Goal: Information Seeking & Learning: Learn about a topic

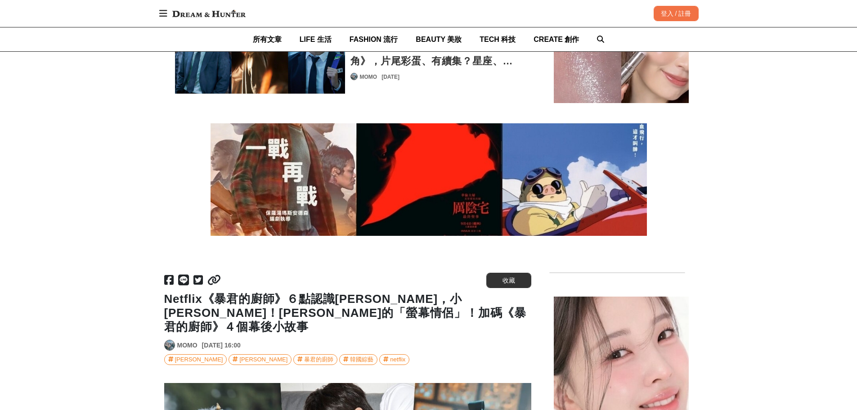
scroll to position [2519, 0]
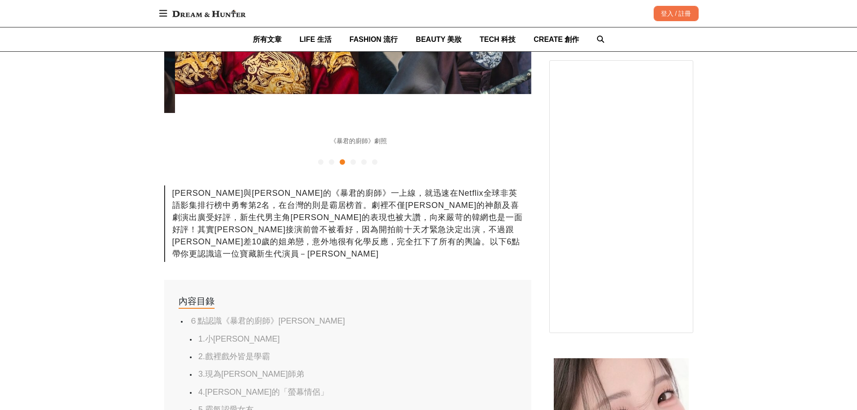
scroll to position [0, 734]
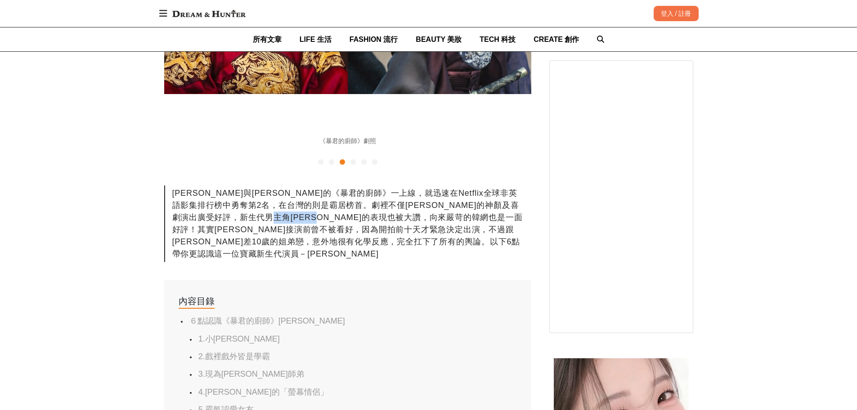
drag, startPoint x: 381, startPoint y: 112, endPoint x: 443, endPoint y: 112, distance: 62.5
click at [443, 185] on div "[PERSON_NAME]與[PERSON_NAME]的《暴君的廚師》一上線，就迅速在Netflix全球非英語影集排行榜中勇奪第2名，在台灣的則是霸居榜首。劇…" at bounding box center [347, 223] width 367 height 76
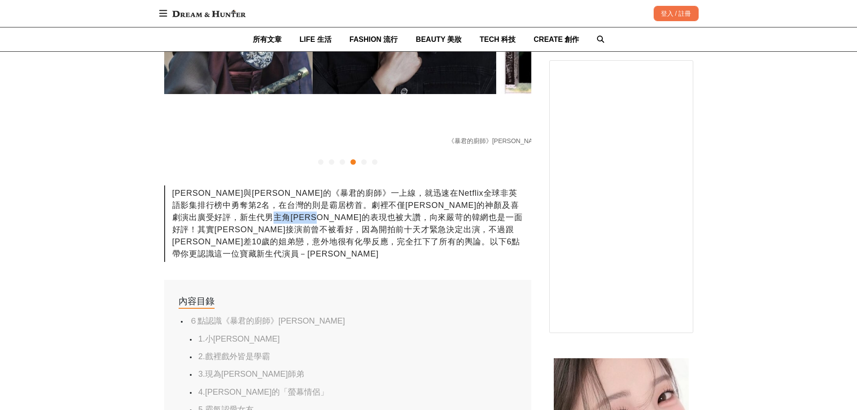
click at [443, 185] on div "[PERSON_NAME]與[PERSON_NAME]的《暴君的廚師》一上線，就迅速在Netflix全球非英語影集排行榜中勇奪第2名，在台灣的則是霸居榜首。劇…" at bounding box center [347, 223] width 367 height 76
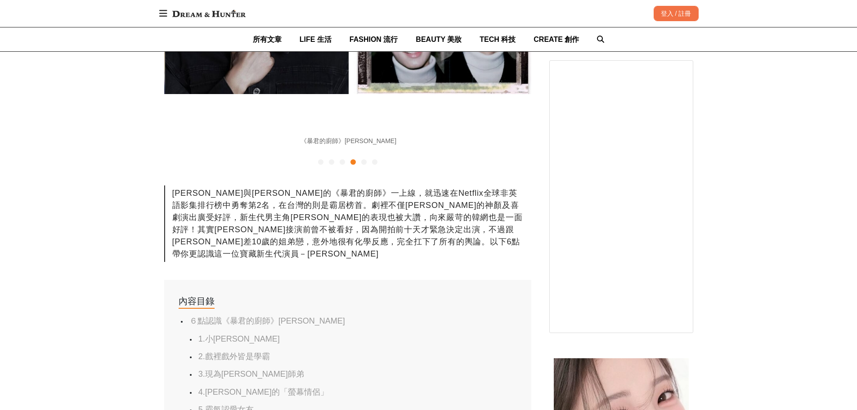
scroll to position [0, 1101]
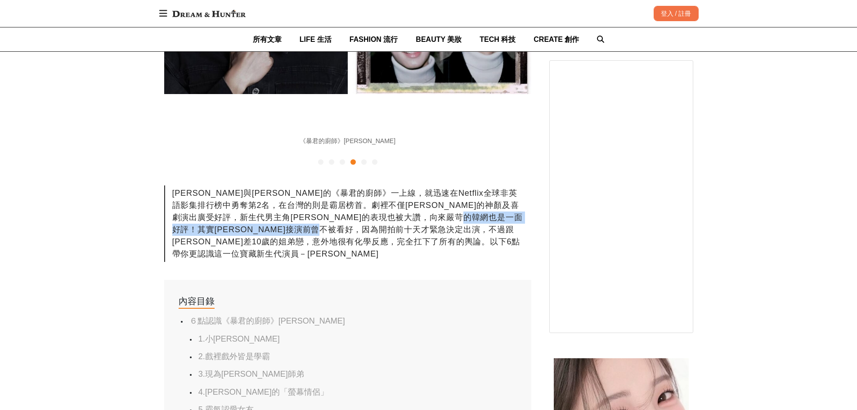
drag, startPoint x: 268, startPoint y: 123, endPoint x: 500, endPoint y: 121, distance: 232.1
click at [500, 185] on div "[PERSON_NAME]與[PERSON_NAME]的《暴君的廚師》一上線，就迅速在Netflix全球非英語影集排行榜中勇奪第2名，在台灣的則是霸居榜首。劇…" at bounding box center [347, 223] width 367 height 76
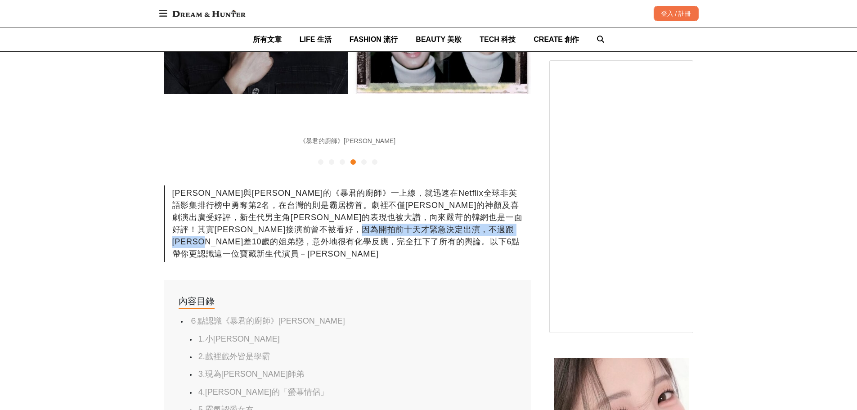
drag, startPoint x: 196, startPoint y: 135, endPoint x: 397, endPoint y: 133, distance: 201.6
click at [397, 185] on div "[PERSON_NAME]與[PERSON_NAME]的《暴君的廚師》一上線，就迅速在Netflix全球非英語影集排行榜中勇奪第2名，在台灣的則是霸居榜首。劇…" at bounding box center [347, 223] width 367 height 76
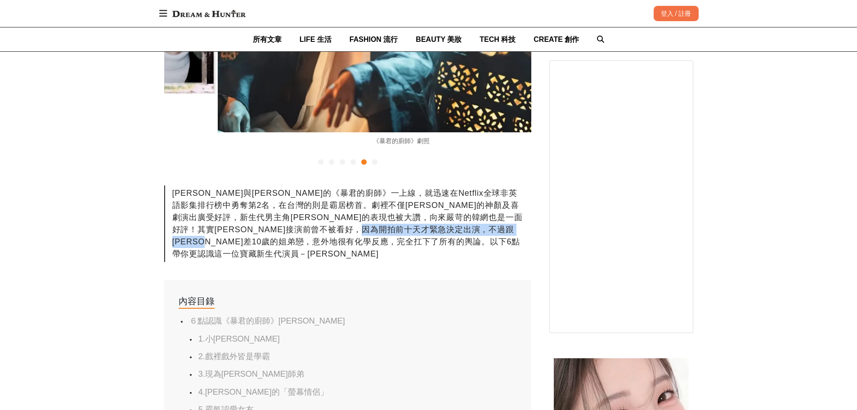
scroll to position [0, 1468]
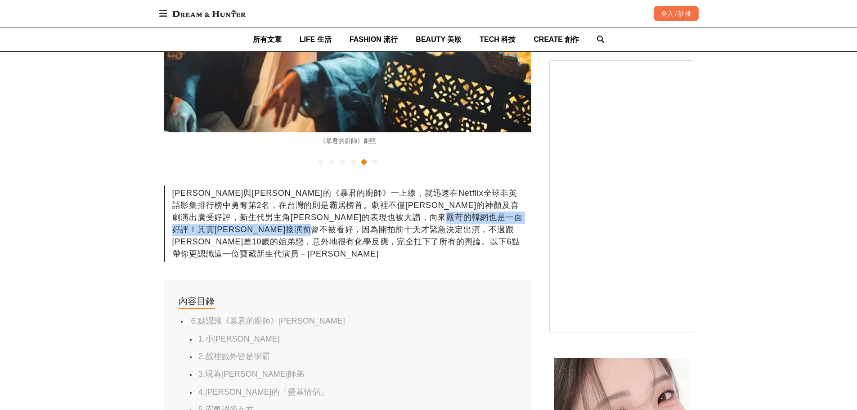
drag, startPoint x: 314, startPoint y: 123, endPoint x: 497, endPoint y: 127, distance: 182.2
click at [497, 185] on div "[PERSON_NAME]與[PERSON_NAME]的《暴君的廚師》一上線，就迅速在Netflix全球非英語影集排行榜中勇奪第2名，在台灣的則是霸居榜首。劇…" at bounding box center [347, 223] width 367 height 76
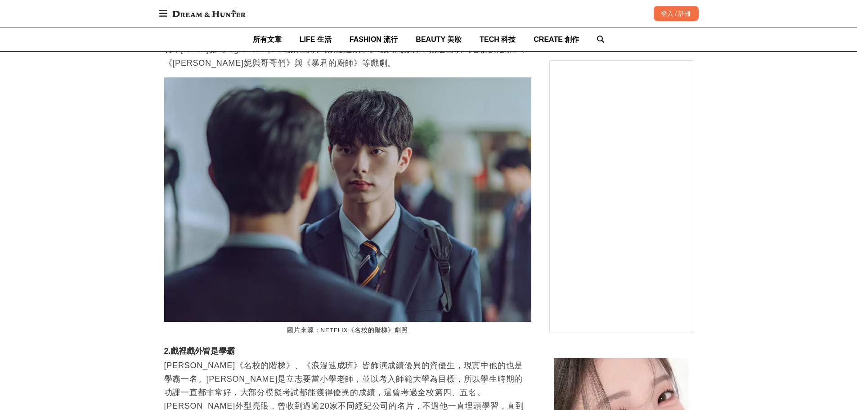
scroll to position [3869, 0]
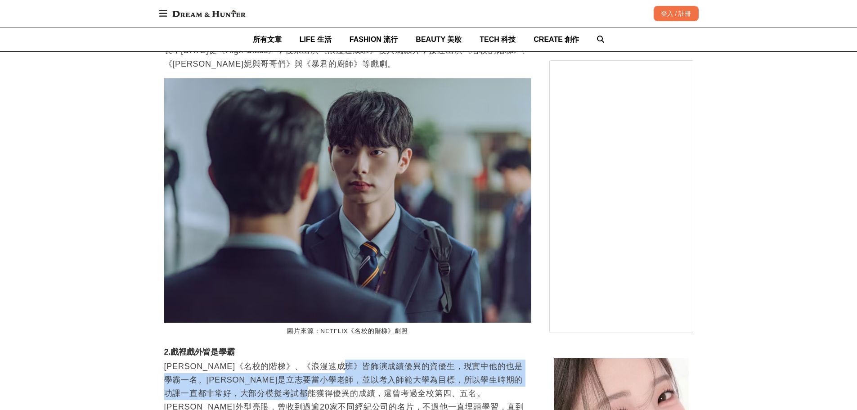
drag, startPoint x: 372, startPoint y: 242, endPoint x: 365, endPoint y: 260, distance: 19.2
click at [365, 359] on p "[PERSON_NAME]《名校的階梯》、《浪漫速成班》皆飾演成績優異的資優生，現實中他的也是學霸一名。[PERSON_NAME]是立志要當小學老師，並以考入…" at bounding box center [347, 399] width 367 height 81
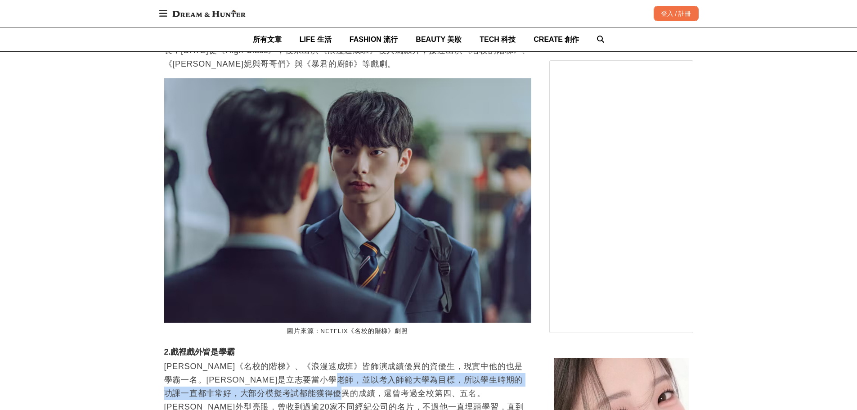
scroll to position [0, 1468]
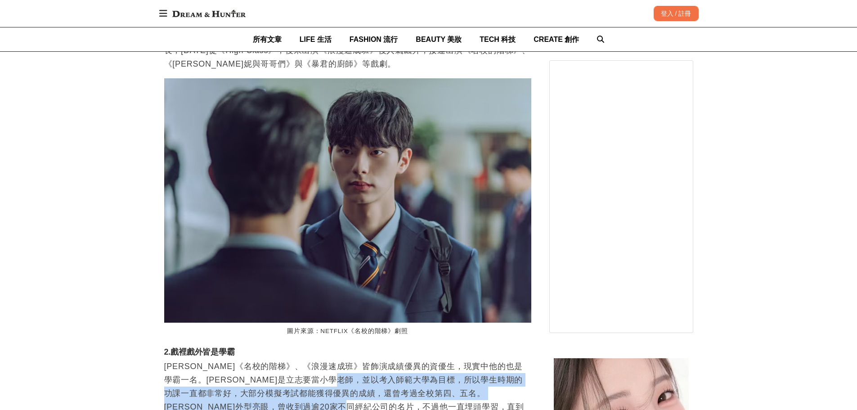
drag, startPoint x: 399, startPoint y: 255, endPoint x: 404, endPoint y: 283, distance: 28.3
click at [404, 359] on p "[PERSON_NAME]《名校的階梯》、《浪漫速成班》皆飾演成績優異的資優生，現實中他的也是學霸一名。[PERSON_NAME]是立志要當小學老師，並以考入…" at bounding box center [347, 399] width 367 height 81
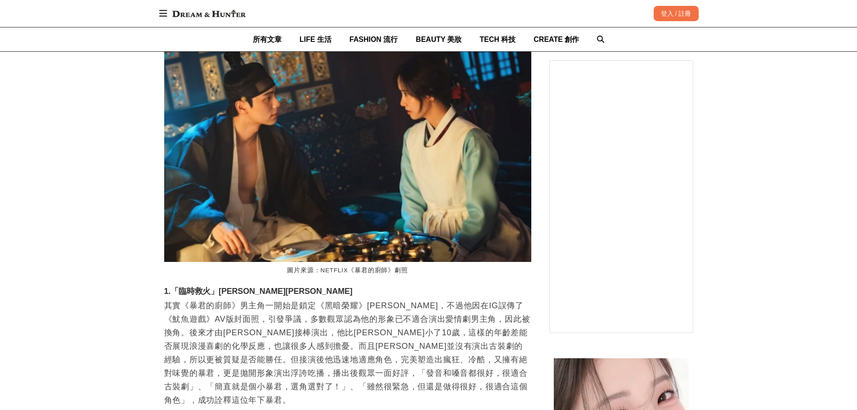
scroll to position [6163, 0]
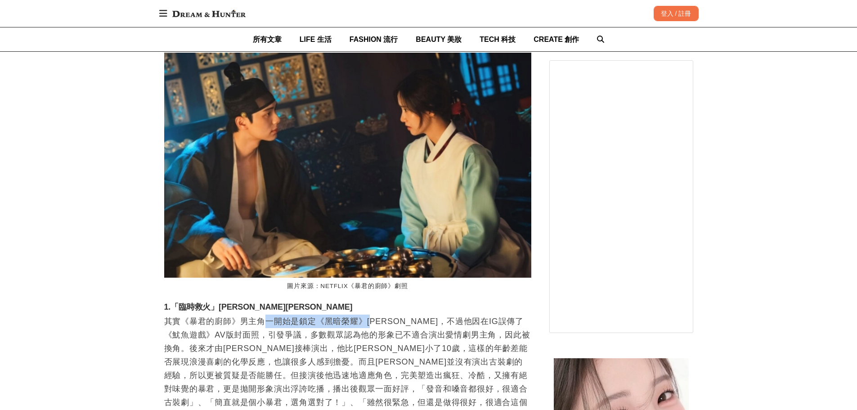
drag, startPoint x: 269, startPoint y: 168, endPoint x: 376, endPoint y: 166, distance: 107.5
click at [376, 314] on p "其實《暴君的廚師》男主角一開始是鎖定《黑暗榮耀》[PERSON_NAME]，不過他因在IG誤傳了《魷魚遊戲》AV版封面照，引發爭議，多數觀眾認為他的形象已不適…" at bounding box center [347, 368] width 367 height 108
drag, startPoint x: 367, startPoint y: 166, endPoint x: 396, endPoint y: 166, distance: 29.2
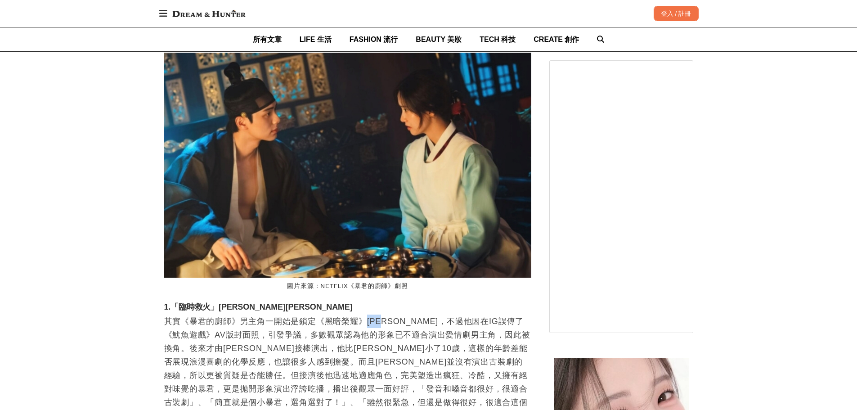
click at [396, 314] on p "其實《暴君的廚師》男主角一開始是鎖定《黑暗榮耀》[PERSON_NAME]，不過他因在IG誤傳了《魷魚遊戲》AV版封面照，引發爭議，多數觀眾認為他的形象已不適…" at bounding box center [347, 368] width 367 height 108
click at [292, 314] on p "其實《暴君的廚師》男主角一開始是鎖定《黑暗榮耀》[PERSON_NAME]，不過他因在IG誤傳了《魷魚遊戲》AV版封面照，引發爭議，多數觀眾認為他的形象已不適…" at bounding box center [347, 368] width 367 height 108
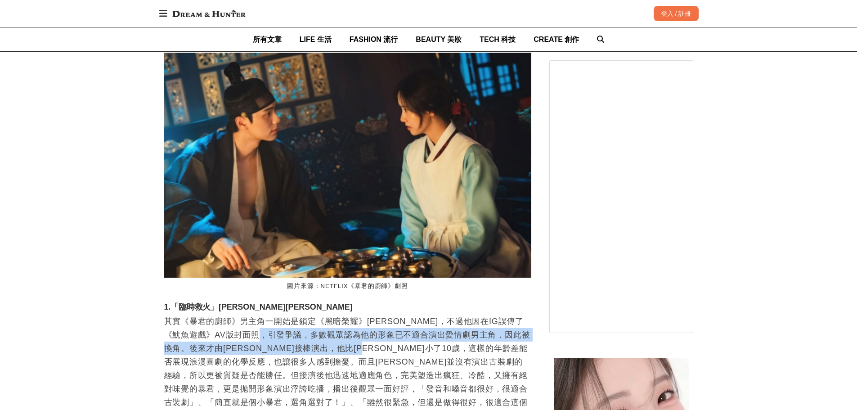
drag, startPoint x: 294, startPoint y: 184, endPoint x: 438, endPoint y: 190, distance: 144.6
click at [438, 314] on p "其實《暴君的廚師》男主角一開始是鎖定《黑暗榮耀》[PERSON_NAME]，不過他因在IG誤傳了《魷魚遊戲》AV版封面照，引發爭議，多數觀眾認為他的形象已不適…" at bounding box center [347, 368] width 367 height 108
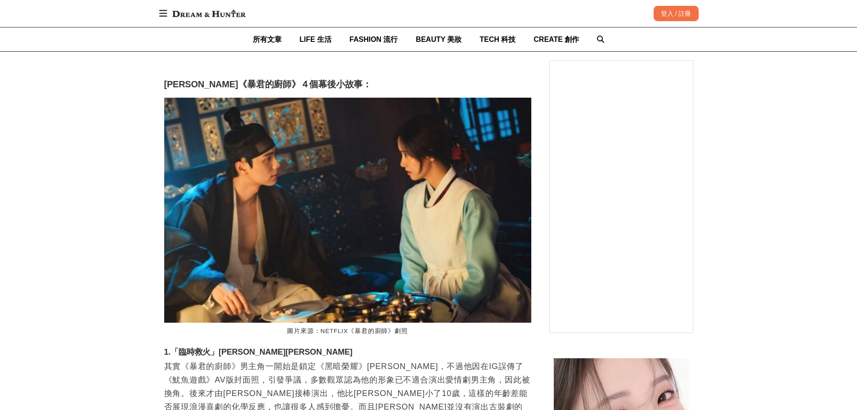
scroll to position [0, 1101]
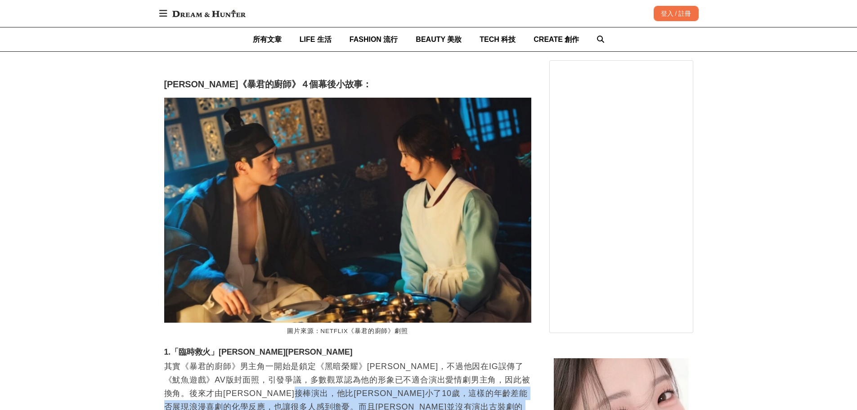
drag, startPoint x: 387, startPoint y: 247, endPoint x: 320, endPoint y: 271, distance: 71.3
click at [320, 359] on p "其實《暴君的廚師》男主角一開始是鎖定《黑暗榮耀》[PERSON_NAME]，不過他因在IG誤傳了《魷魚遊戲》AV版封面照，引發爭議，多數觀眾認為他的形象已不適…" at bounding box center [347, 413] width 367 height 108
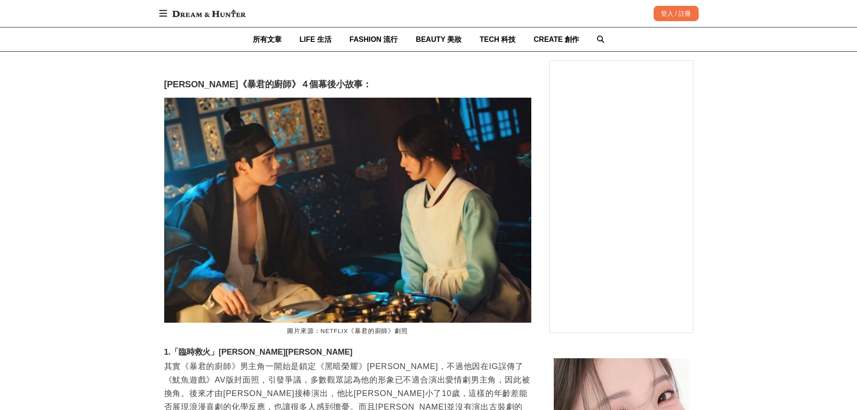
drag, startPoint x: 353, startPoint y: 269, endPoint x: 329, endPoint y: 265, distance: 24.4
click at [329, 359] on p "其實《暴君的廚師》男主角一開始是鎖定《黑暗榮耀》[PERSON_NAME]，不過他因在IG誤傳了《魷魚遊戲》AV版封面照，引發爭議，多數觀眾認為他的形象已不適…" at bounding box center [347, 413] width 367 height 108
click at [419, 359] on p "其實《暴君的廚師》男主角一開始是鎖定《黑暗榮耀》[PERSON_NAME]，不過他因在IG誤傳了《魷魚遊戲》AV版封面照，引發爭議，多數觀眾認為他的形象已不適…" at bounding box center [347, 413] width 367 height 108
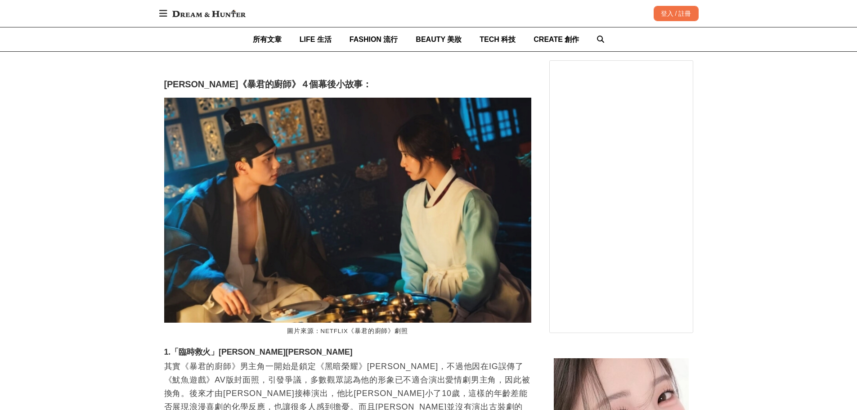
drag, startPoint x: 395, startPoint y: 287, endPoint x: 328, endPoint y: 271, distance: 68.9
click at [328, 359] on p "其實《暴君的廚師》男主角一開始是鎖定《黑暗榮耀》[PERSON_NAME]，不過他因在IG誤傳了《魷魚遊戲》AV版封面照，引發爭議，多數觀眾認為他的形象已不適…" at bounding box center [347, 413] width 367 height 108
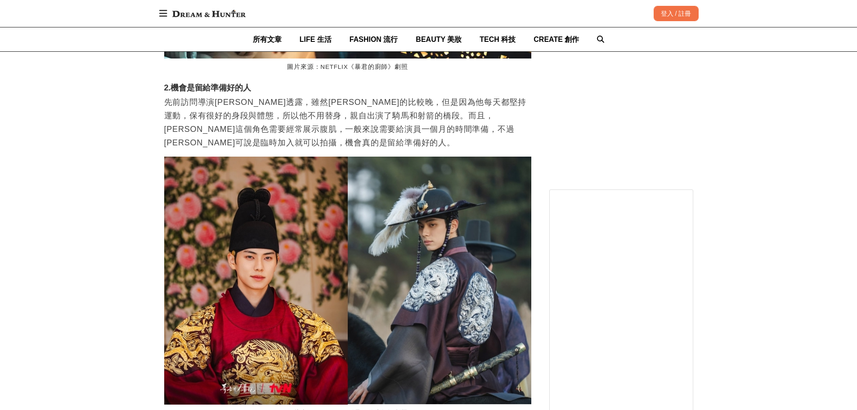
scroll to position [0, 0]
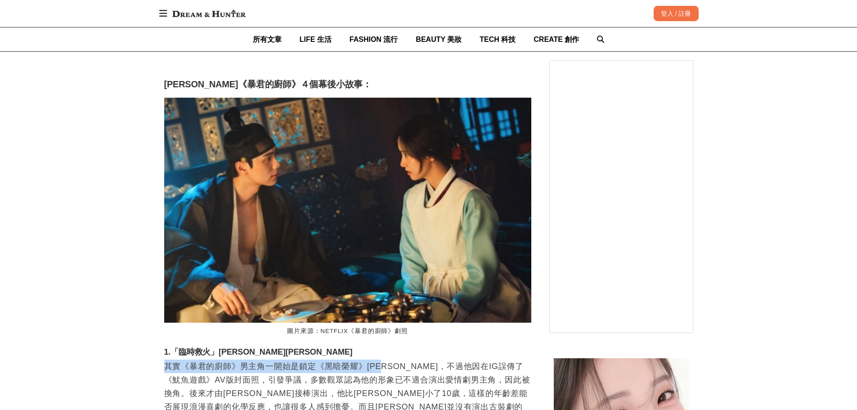
drag, startPoint x: 165, startPoint y: 214, endPoint x: 389, endPoint y: 212, distance: 224.5
click at [389, 359] on p "其實《暴君的廚師》男主角一開始是鎖定《黑暗榮耀》[PERSON_NAME]，不過他因在IG誤傳了《魷魚遊戲》AV版封面照，引發爭議，多數觀眾認為他的形象已不適…" at bounding box center [347, 413] width 367 height 108
copy p "其實《暴君的廚師》男主角一開始是鎖定《黑暗榮耀》朴成焄"
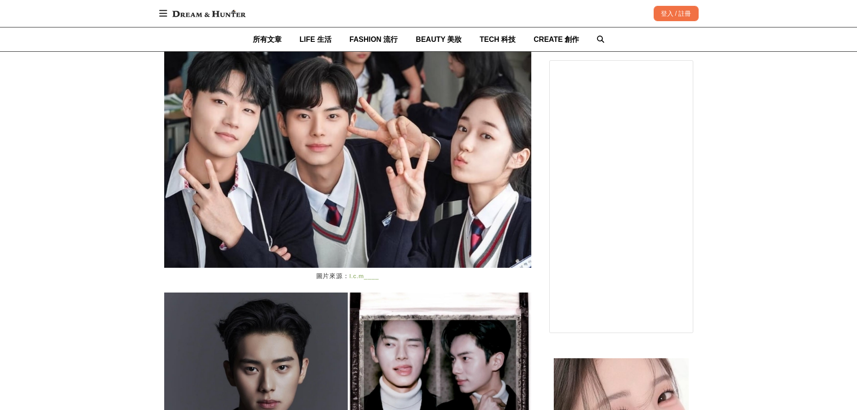
scroll to position [4038, 0]
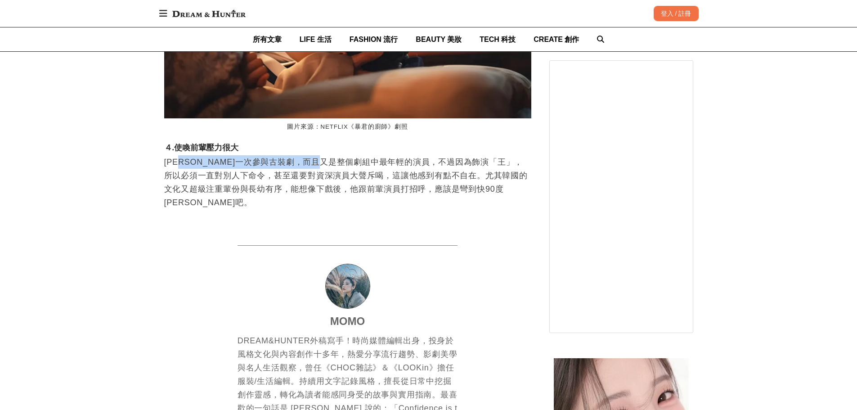
drag, startPoint x: 190, startPoint y: 81, endPoint x: 357, endPoint y: 83, distance: 167.4
click at [357, 155] on p "[PERSON_NAME]一次參與古裝劇，而且又是整個劇組中最年輕的演員，不過因為飾演「王」，所以必須一直對別人下命令，甚至還要對資深演員大聲斥喝，這讓他感到…" at bounding box center [347, 188] width 367 height 67
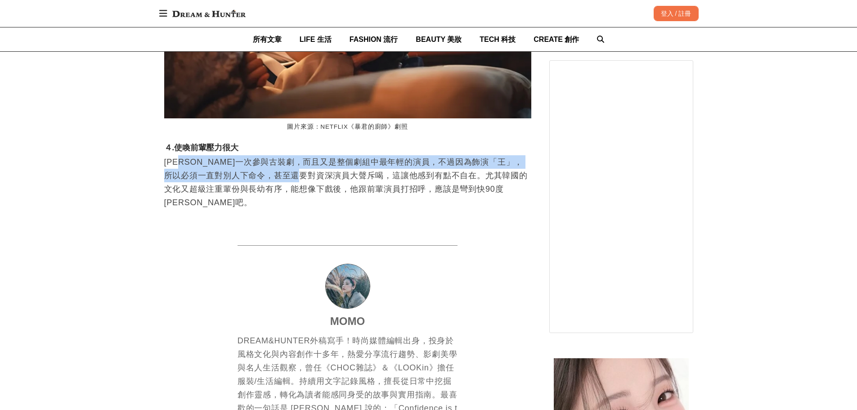
scroll to position [0, 367]
drag, startPoint x: 193, startPoint y: 87, endPoint x: 224, endPoint y: 95, distance: 32.0
click at [224, 155] on p "[PERSON_NAME]一次參與古裝劇，而且又是整個劇組中最年輕的演員，不過因為飾演「王」，所以必須一直對別人下命令，甚至還要對資深演員大聲斥喝，這讓他感到…" at bounding box center [347, 188] width 367 height 67
copy p "第一次參與古裝劇，而且又是整個劇組中最年輕的演員，不過因為飾演「王」，所以必須一直對別人下命令"
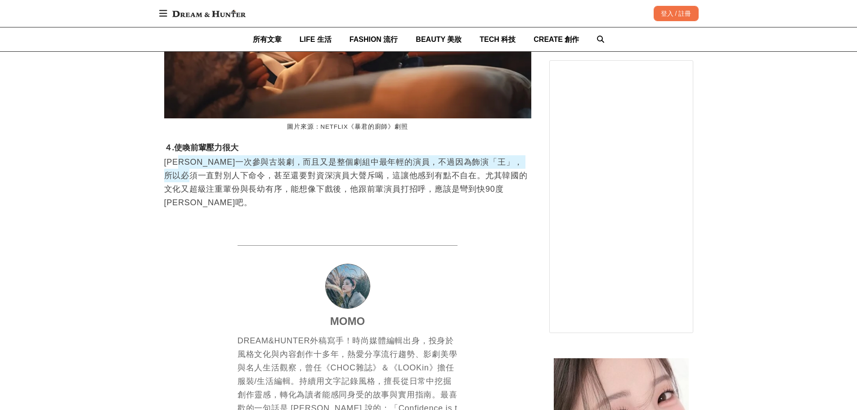
scroll to position [0, 1836]
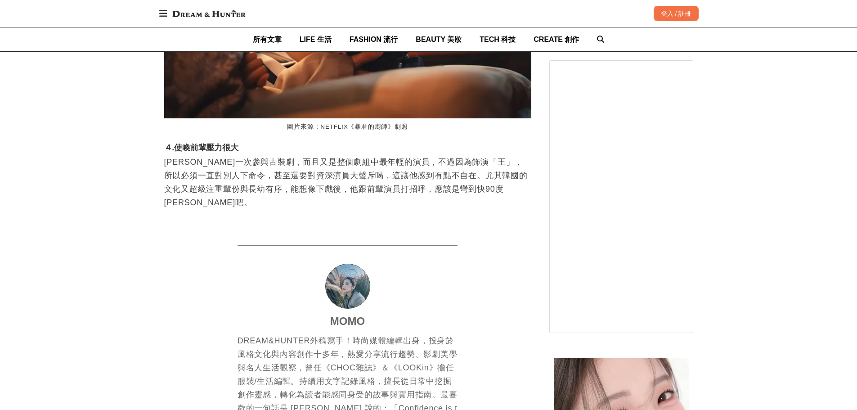
drag, startPoint x: 750, startPoint y: 203, endPoint x: 745, endPoint y: 205, distance: 5.0
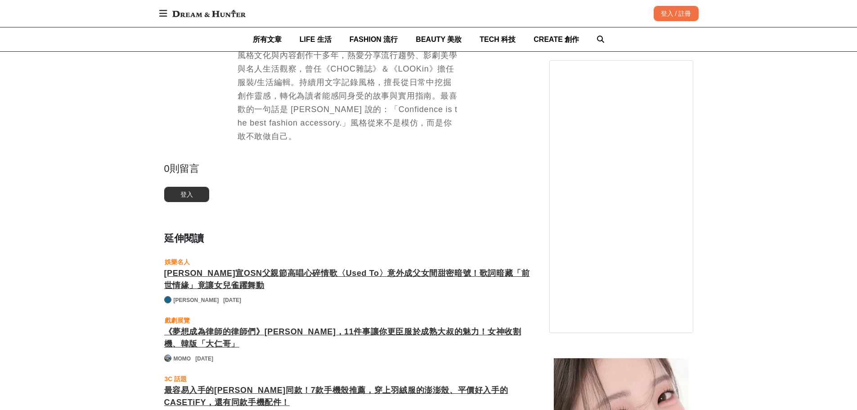
scroll to position [5075, 0]
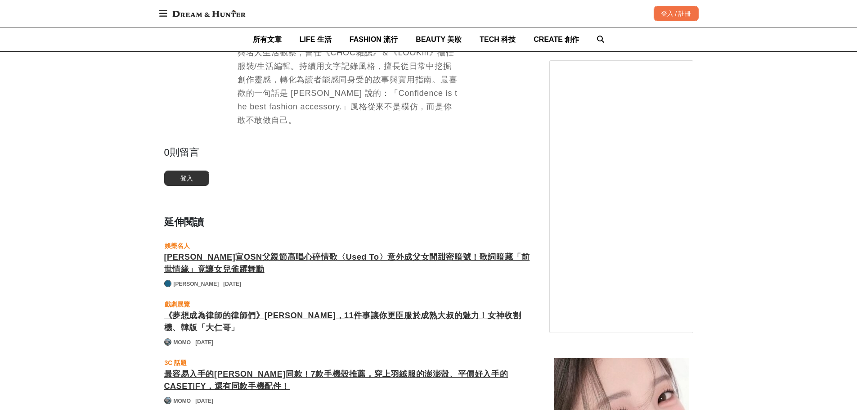
click at [179, 310] on div "《夢想成為律師的律師們》[PERSON_NAME]，11件事讓你更臣服於成熟大叔的魅力！女神收割機、韓版「大仁哥」" at bounding box center [347, 322] width 367 height 24
